Goal: Task Accomplishment & Management: Use online tool/utility

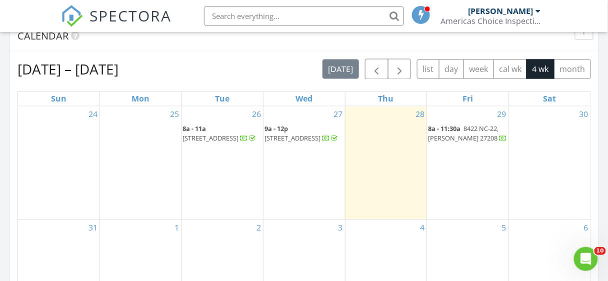
scroll to position [4, 5]
click at [607, 117] on html "SPECTORA David Bumgarner Americas Choice Inspections - Triad Role: Inspector Ch…" at bounding box center [304, 286] width 608 height 1430
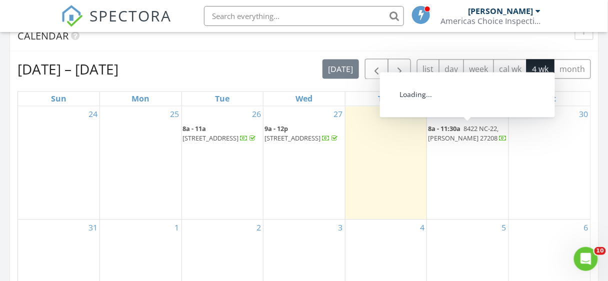
click at [448, 135] on span "8422 NC-22, Bennett 27208" at bounding box center [463, 133] width 70 height 18
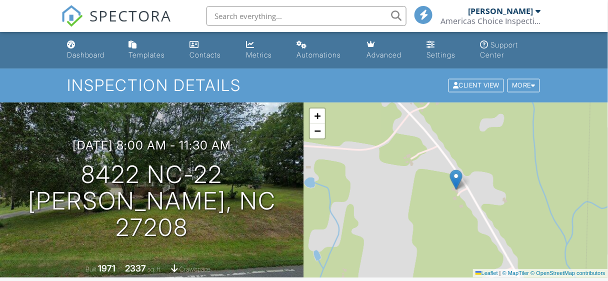
scroll to position [191, 0]
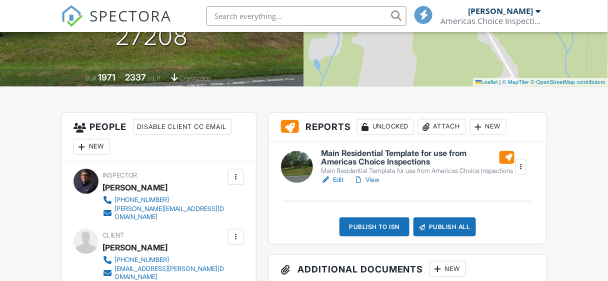
click at [369, 130] on div at bounding box center [365, 127] width 10 height 10
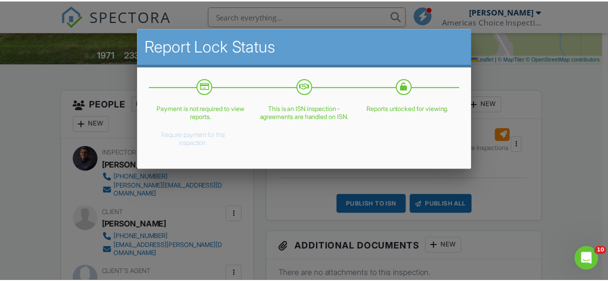
scroll to position [0, 0]
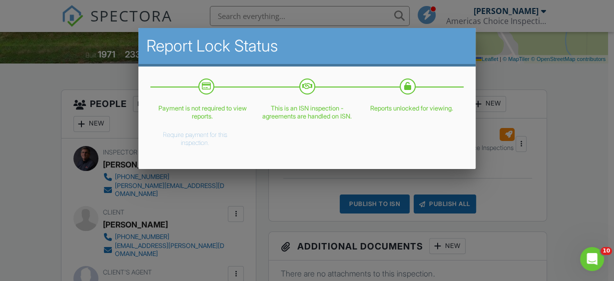
click at [589, 102] on div at bounding box center [307, 125] width 614 height 351
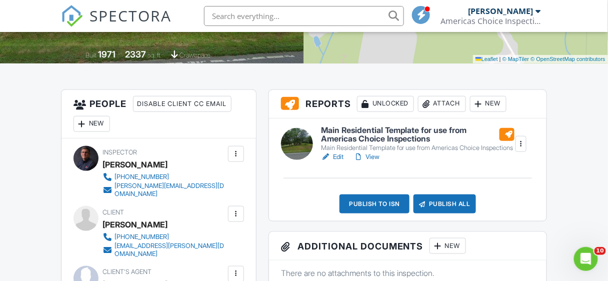
click at [392, 134] on h6 "Main Residential Template for use from Americas Choice Inspections" at bounding box center [417, 134] width 193 height 17
